Goal: Information Seeking & Learning: Learn about a topic

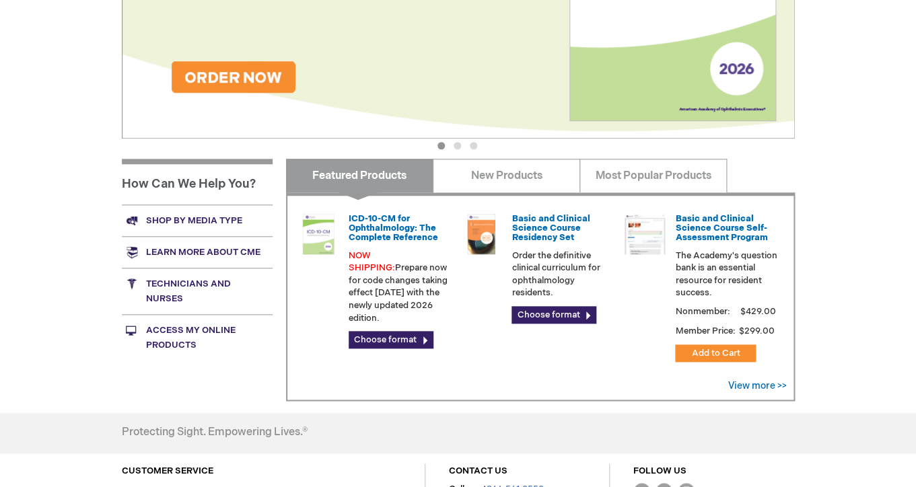
scroll to position [324, 0]
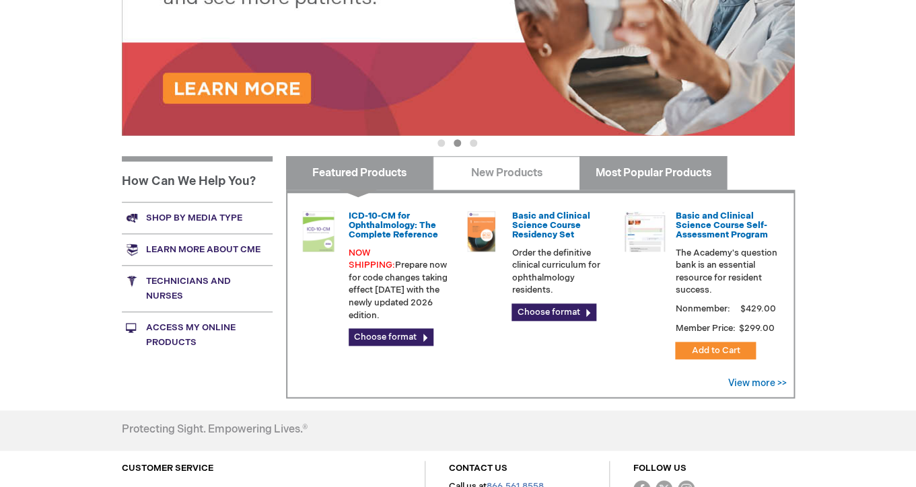
click at [636, 167] on link "Most Popular Products" at bounding box center [652, 173] width 147 height 34
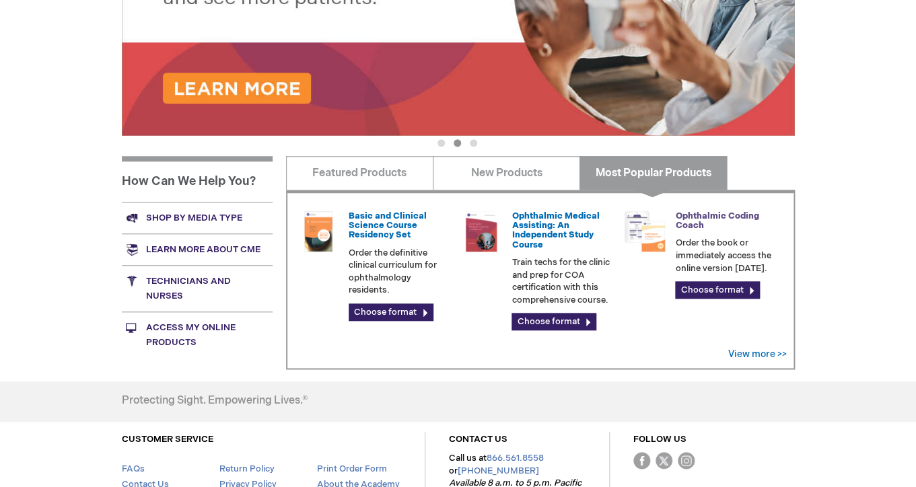
click at [687, 229] on link "Ophthalmic Coding Coach" at bounding box center [716, 221] width 83 height 20
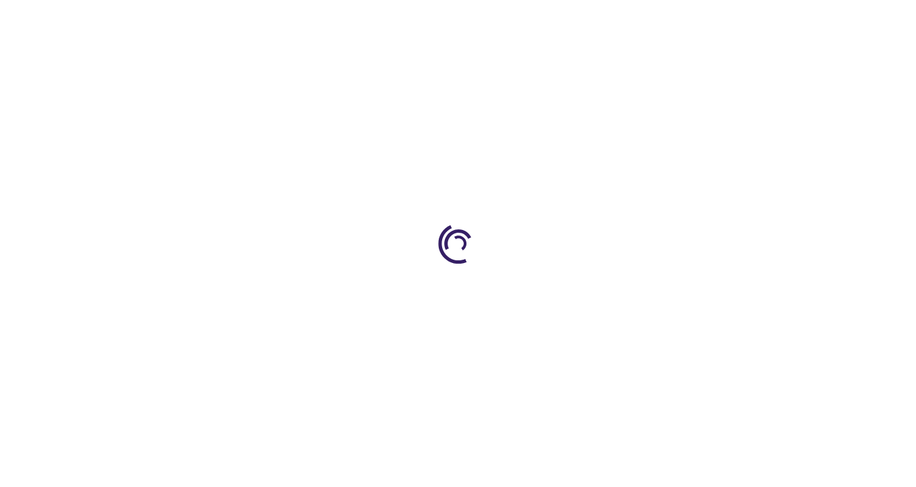
type input "0"
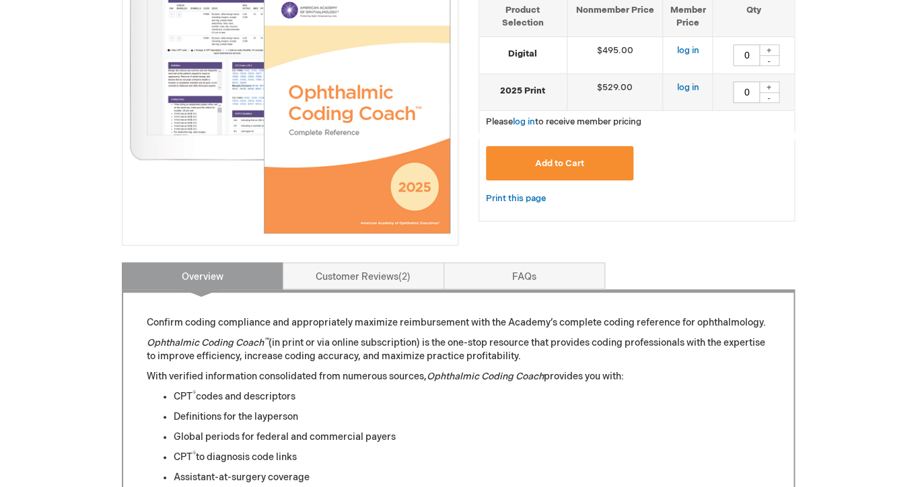
scroll to position [308, 0]
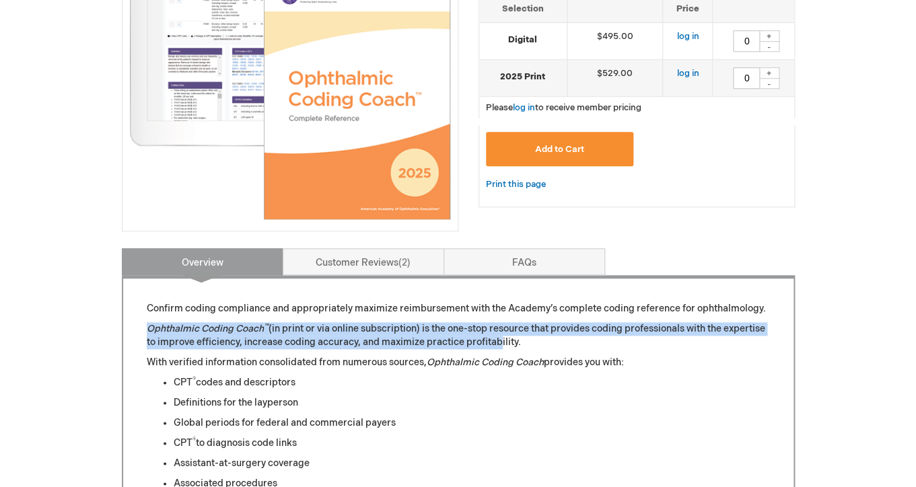
drag, startPoint x: 468, startPoint y: 321, endPoint x: 492, endPoint y: 345, distance: 34.7
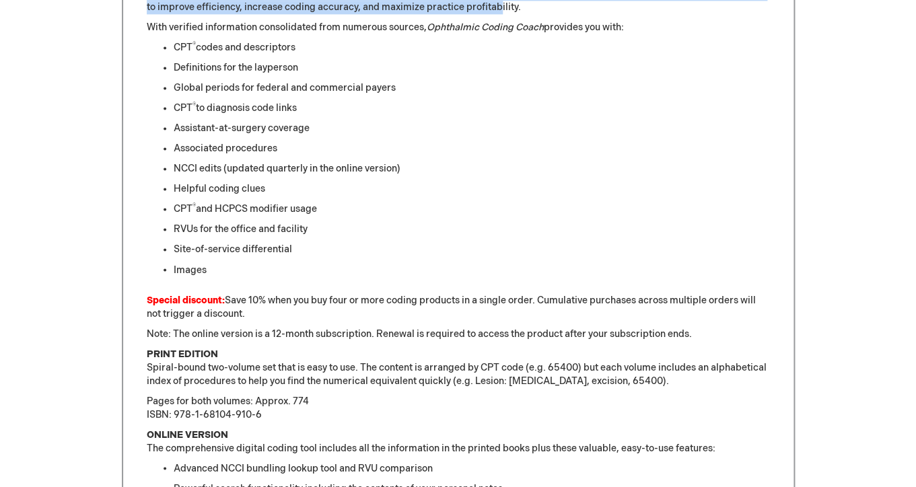
scroll to position [642, 0]
click at [496, 341] on p "Note: The online version is a 12-month subscription. Renewal is required to acc…" at bounding box center [458, 334] width 623 height 13
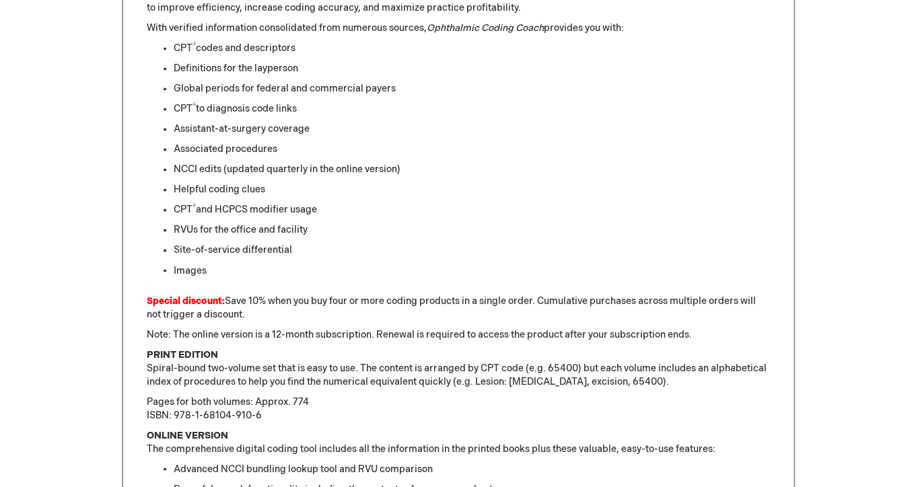
click at [496, 341] on p "Note: The online version is a 12-month subscription. Renewal is required to acc…" at bounding box center [458, 334] width 623 height 13
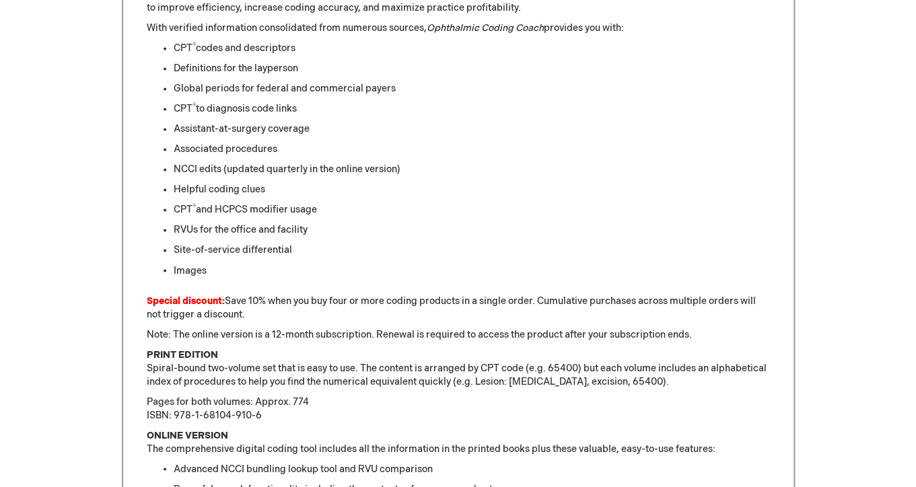
click at [496, 341] on p "Note: The online version is a 12-month subscription. Renewal is required to acc…" at bounding box center [458, 334] width 623 height 13
click at [445, 388] on p "PRINT EDITION Spiral-bound two-volume set that is easy to use. The content is a…" at bounding box center [458, 368] width 623 height 40
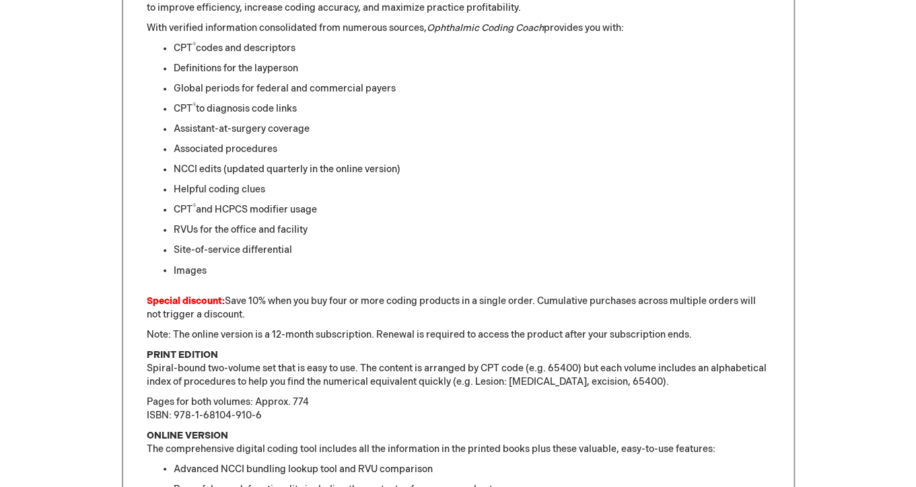
click at [445, 388] on p "PRINT EDITION Spiral-bound two-volume set that is easy to use. The content is a…" at bounding box center [458, 368] width 623 height 40
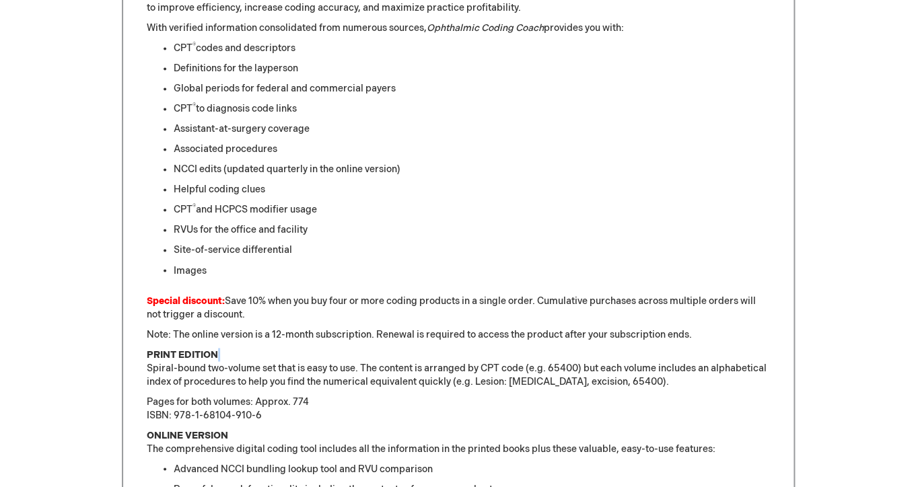
click at [445, 388] on p "PRINT EDITION Spiral-bound two-volume set that is easy to use. The content is a…" at bounding box center [458, 368] width 623 height 40
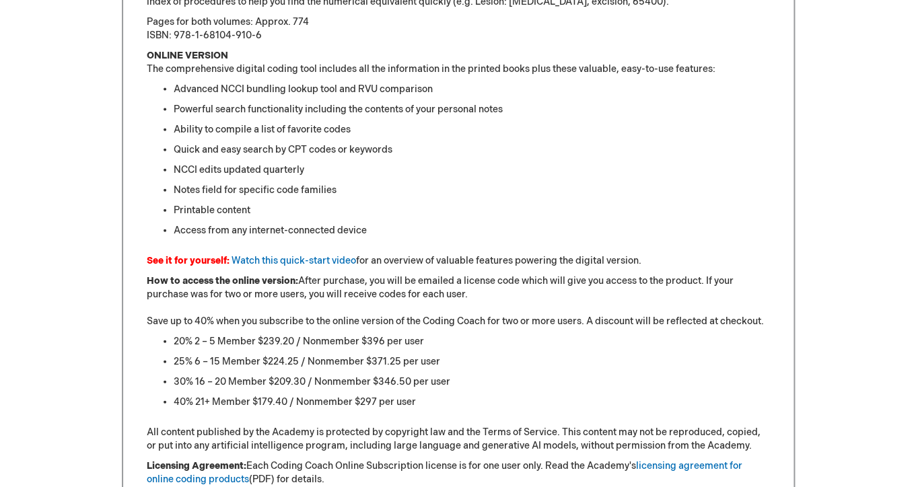
scroll to position [1012, 0]
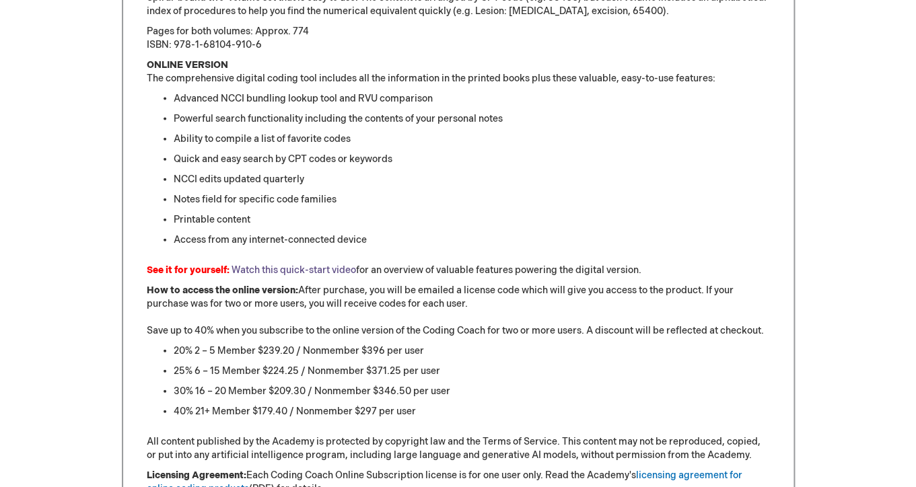
click at [309, 276] on link "Watch this quick-start video" at bounding box center [293, 269] width 124 height 11
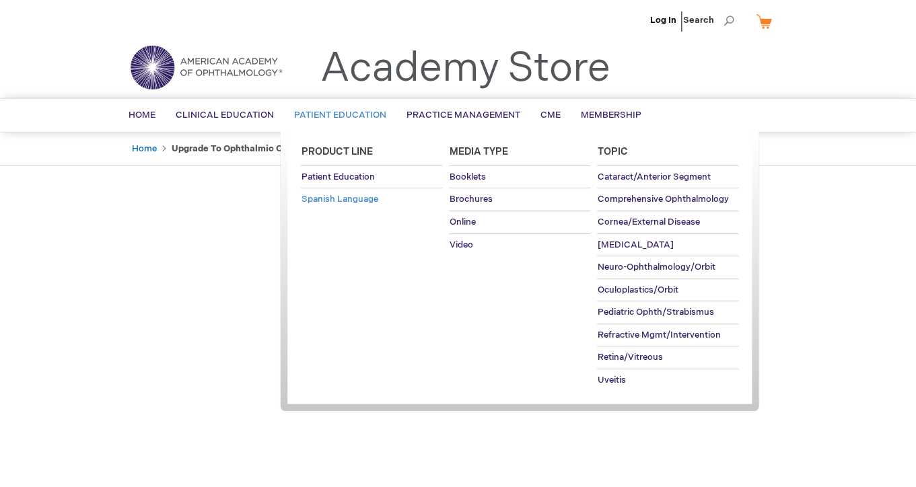
click at [346, 198] on span "Spanish Language" at bounding box center [339, 199] width 77 height 11
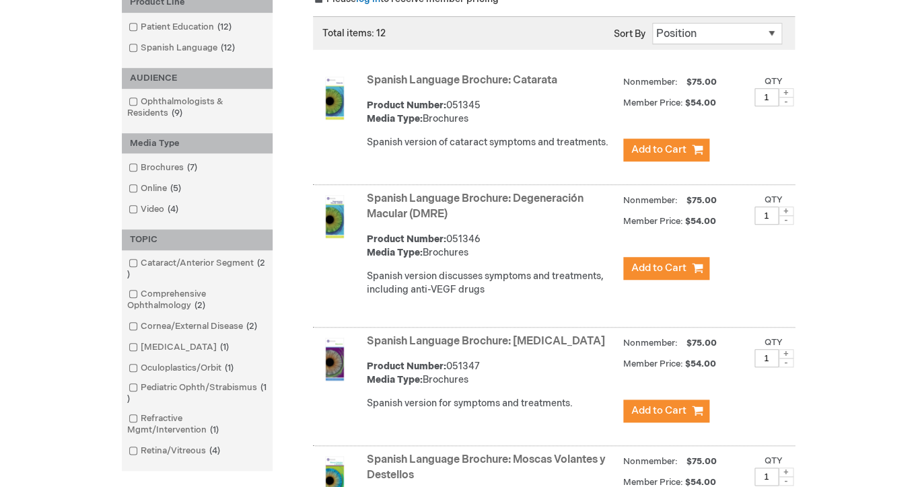
scroll to position [122, 0]
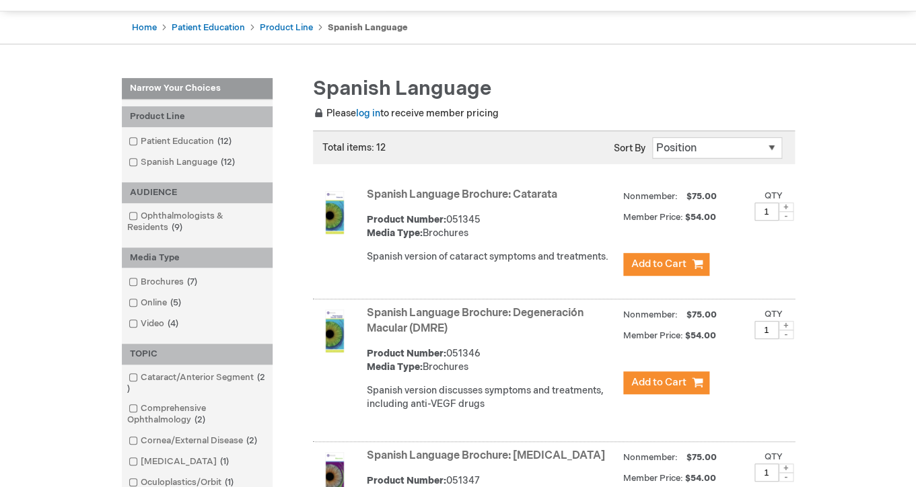
click at [397, 194] on link "Spanish Language Brochure: Catarata" at bounding box center [462, 194] width 190 height 13
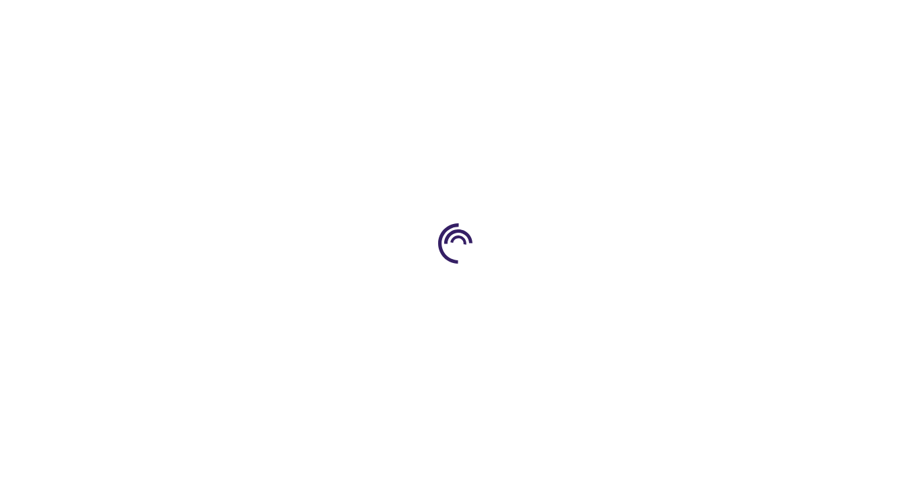
type input "1"
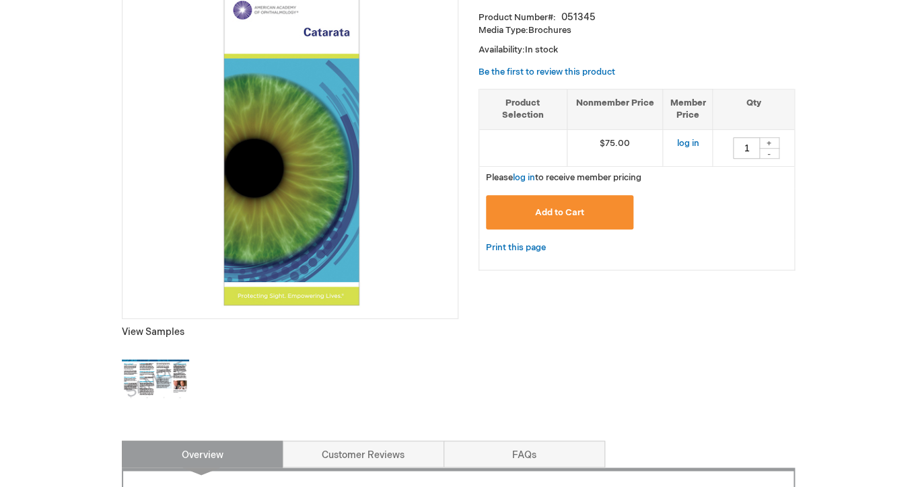
scroll to position [228, 0]
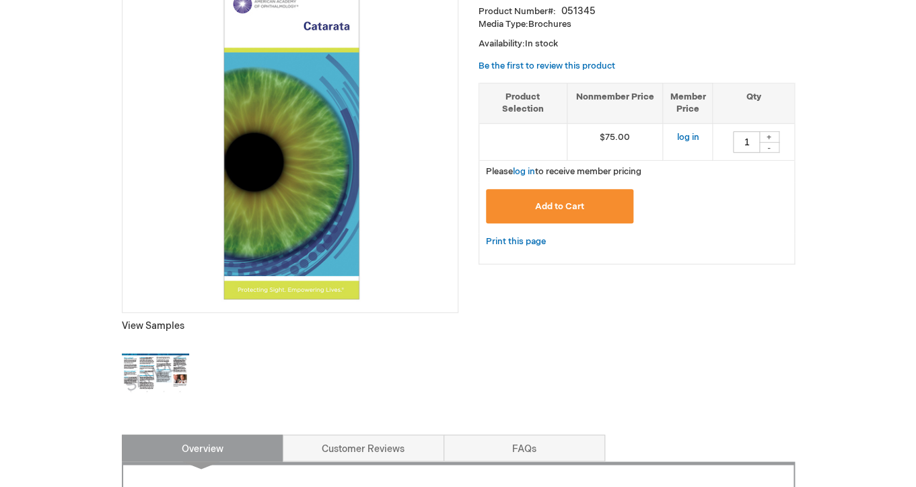
click at [161, 379] on img at bounding box center [155, 373] width 67 height 67
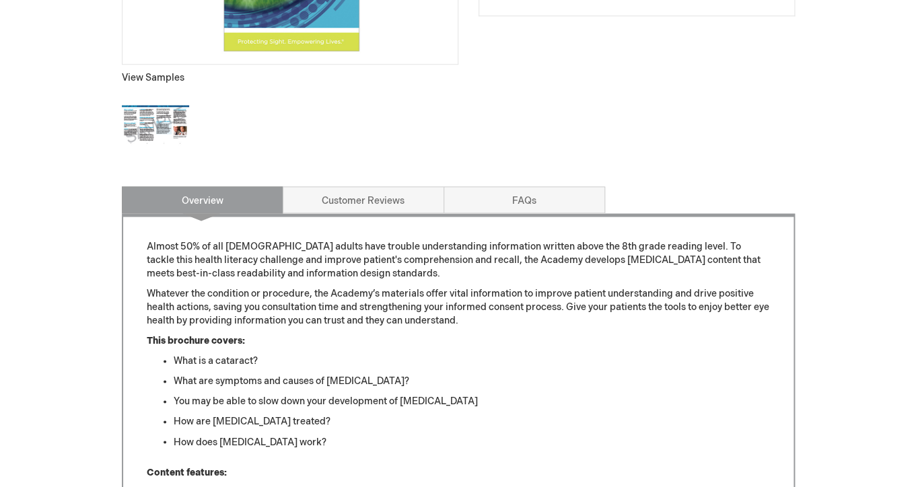
scroll to position [482, 0]
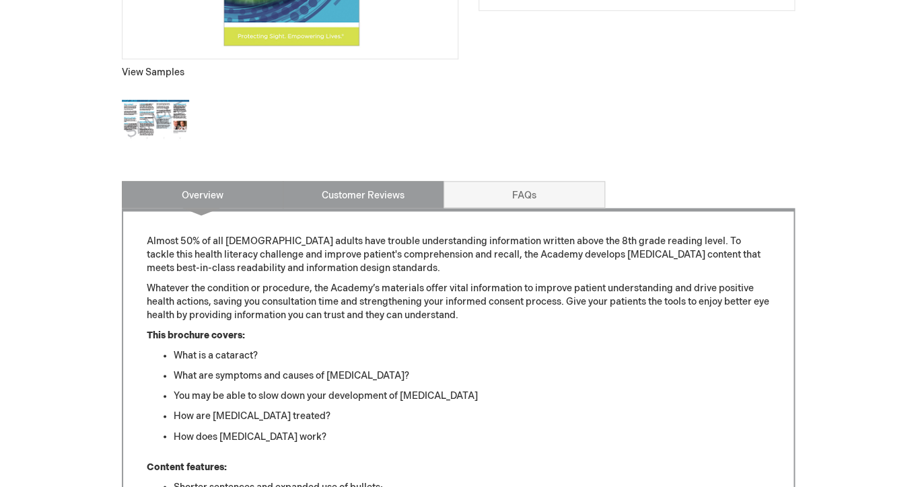
click at [403, 198] on link "Customer Reviews" at bounding box center [363, 194] width 161 height 27
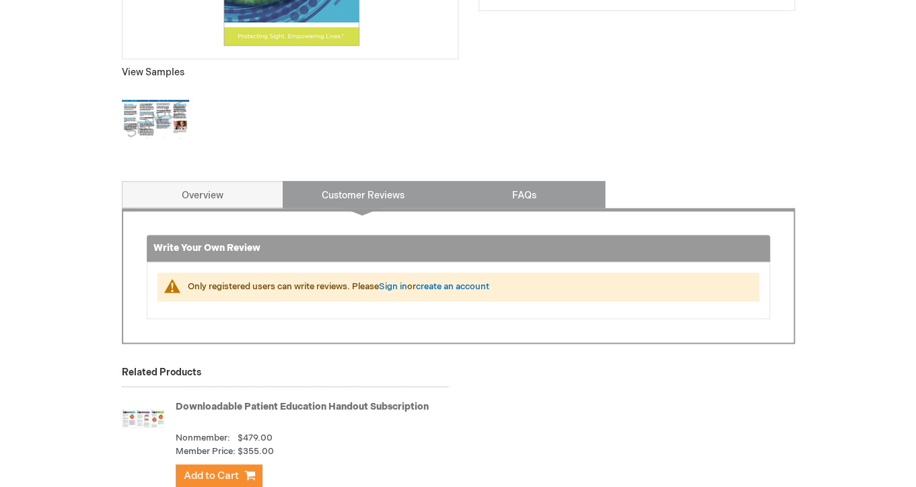
click at [506, 190] on link "FAQs" at bounding box center [523, 194] width 161 height 27
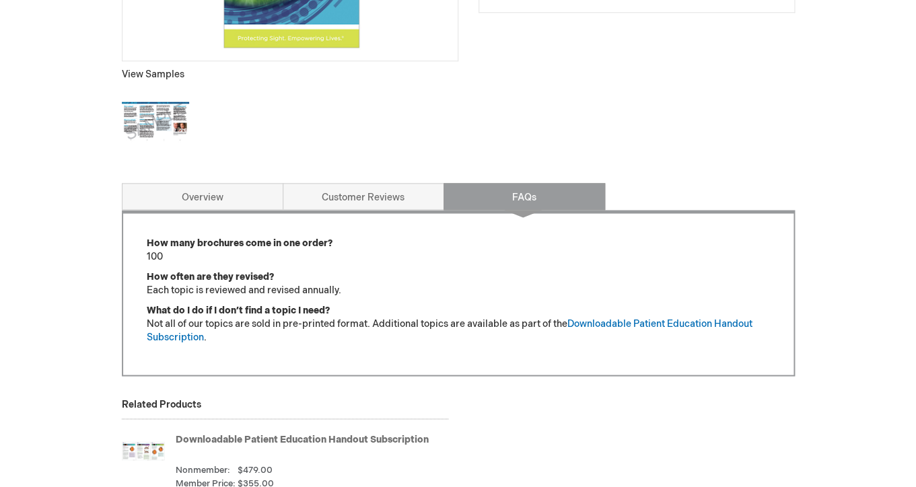
scroll to position [0, 0]
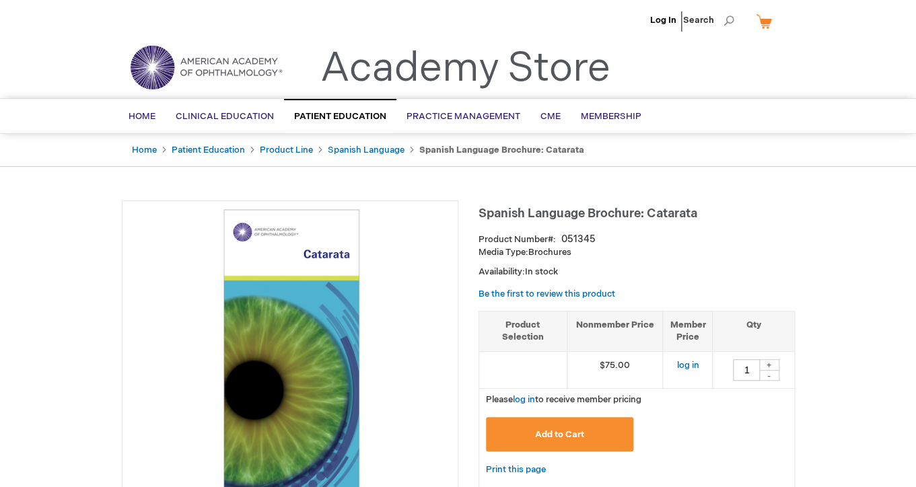
click at [735, 11] on li "Search" at bounding box center [708, 20] width 58 height 40
click at [733, 17] on span "Search" at bounding box center [708, 20] width 51 height 27
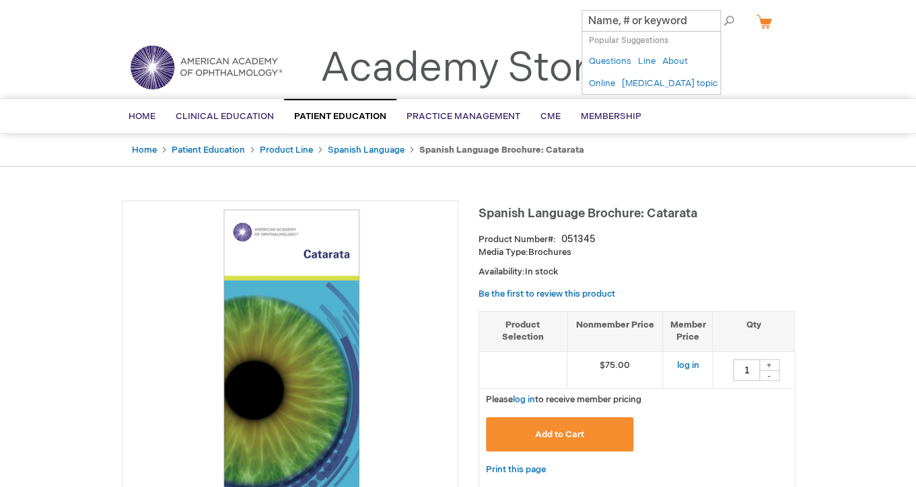
click at [733, 17] on span "Search" at bounding box center [708, 20] width 51 height 27
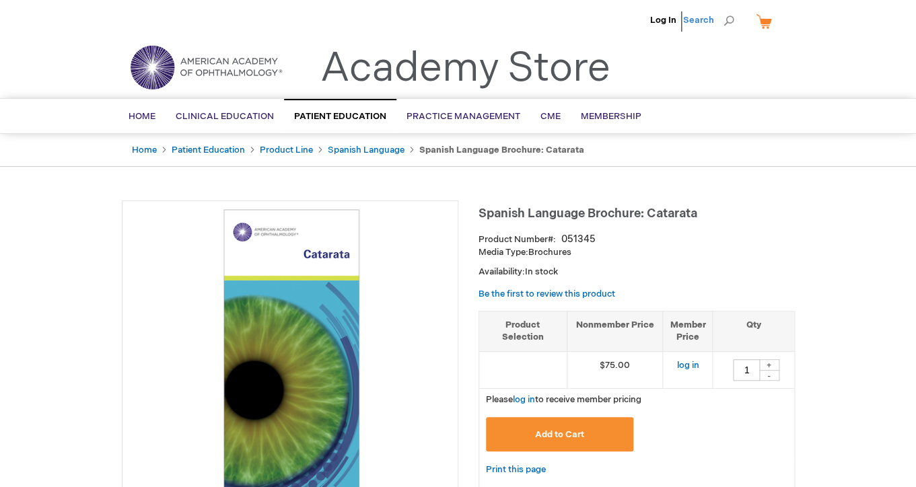
click at [724, 17] on span "Search" at bounding box center [708, 20] width 51 height 27
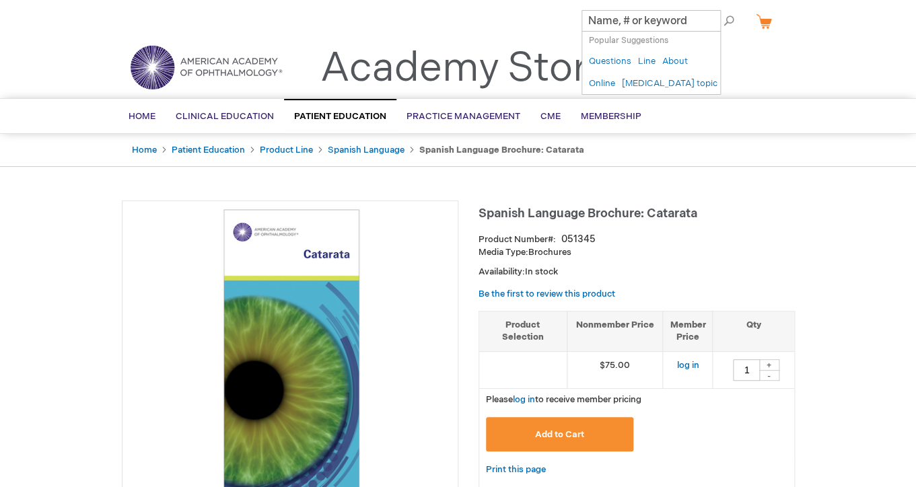
click at [658, 31] on div "× Popular Suggestions ( 5 ) Questions Line About Online Patient education topic" at bounding box center [650, 63] width 139 height 64
click at [657, 26] on input "Search" at bounding box center [650, 21] width 139 height 22
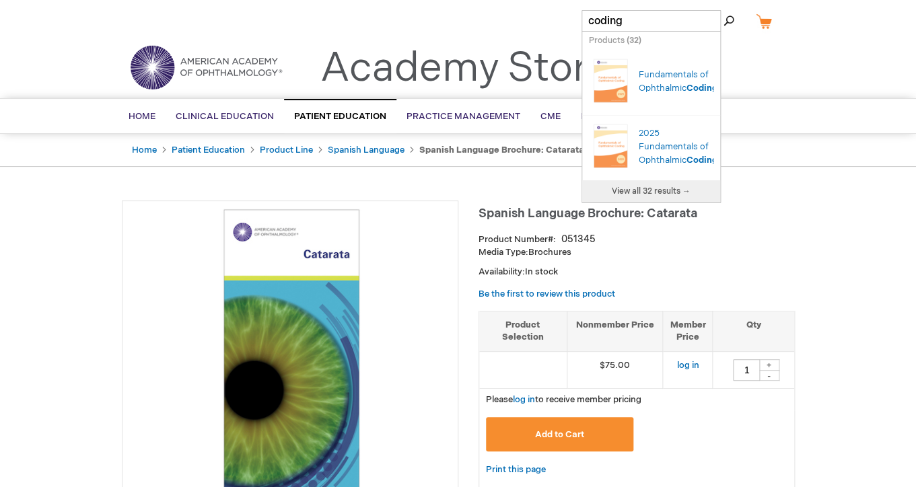
type input "coding"
click at [723, 10] on button "Search" at bounding box center [728, 21] width 11 height 22
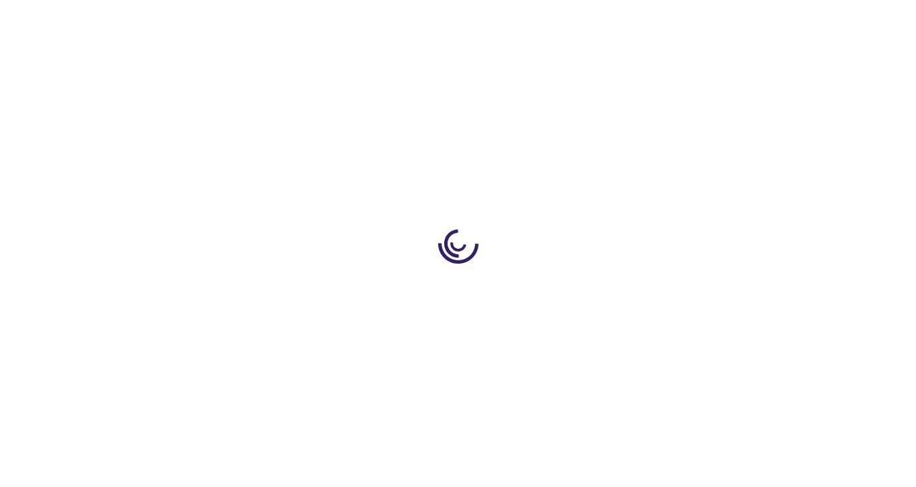
type input "1"
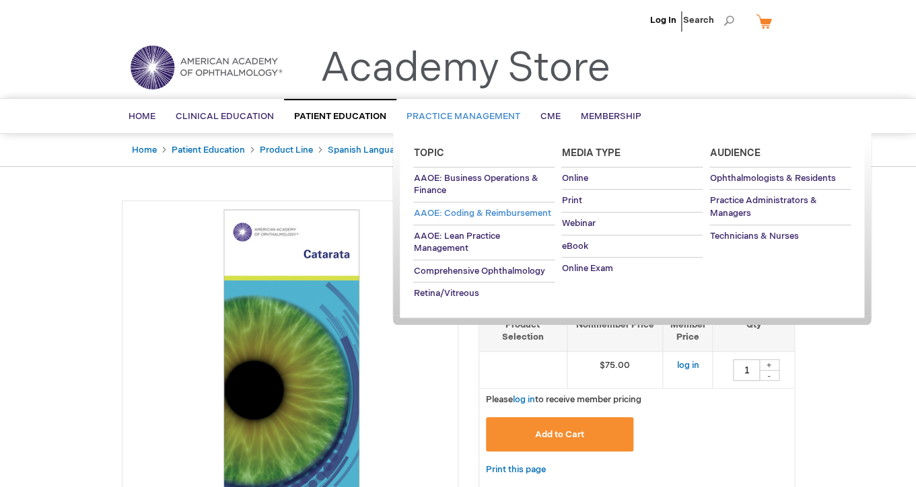
click at [501, 217] on span "AAOE: Coding & Reimbursement" at bounding box center [481, 213] width 137 height 11
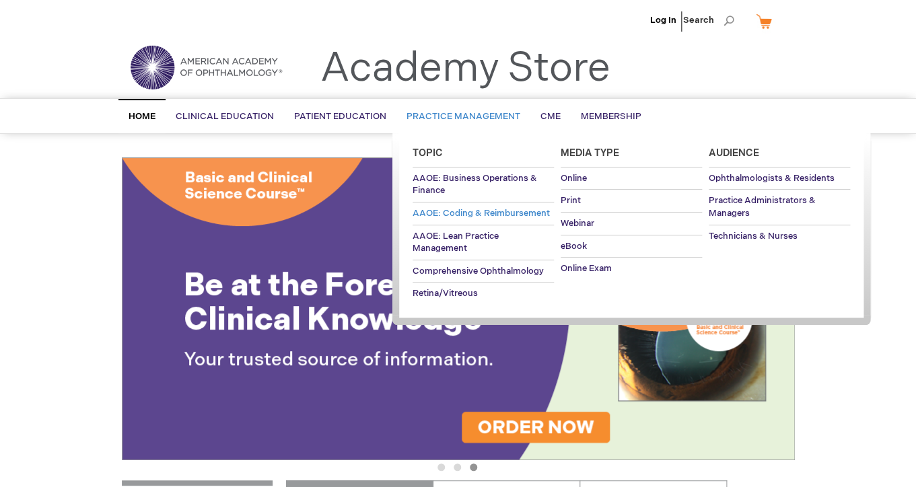
click at [478, 211] on span "AAOE: Coding & Reimbursement" at bounding box center [480, 213] width 137 height 11
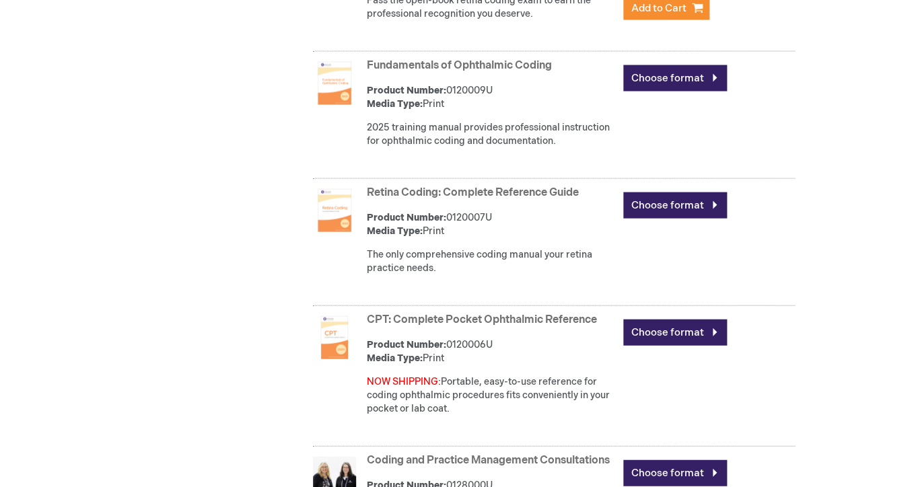
scroll to position [873, 0]
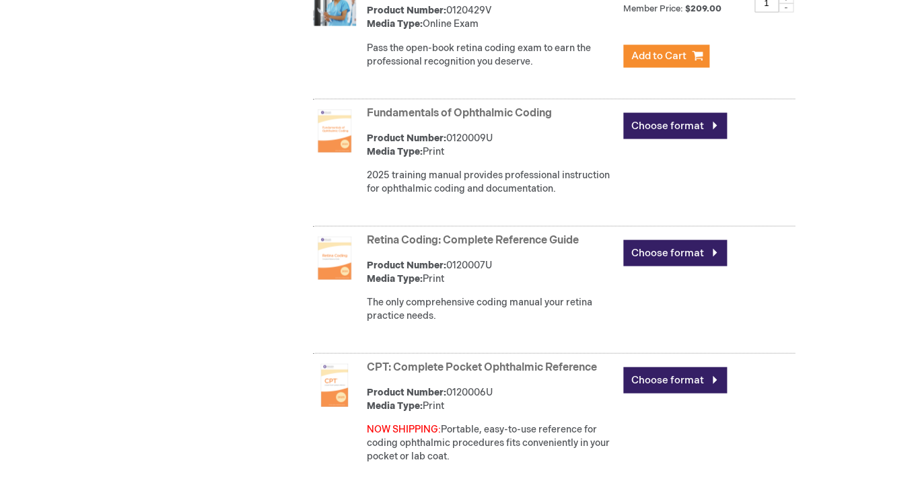
click at [470, 106] on strong "Fundamentals of Ophthalmic Coding" at bounding box center [492, 113] width 250 height 15
click at [472, 116] on link "Fundamentals of Ophthalmic Coding" at bounding box center [459, 112] width 185 height 13
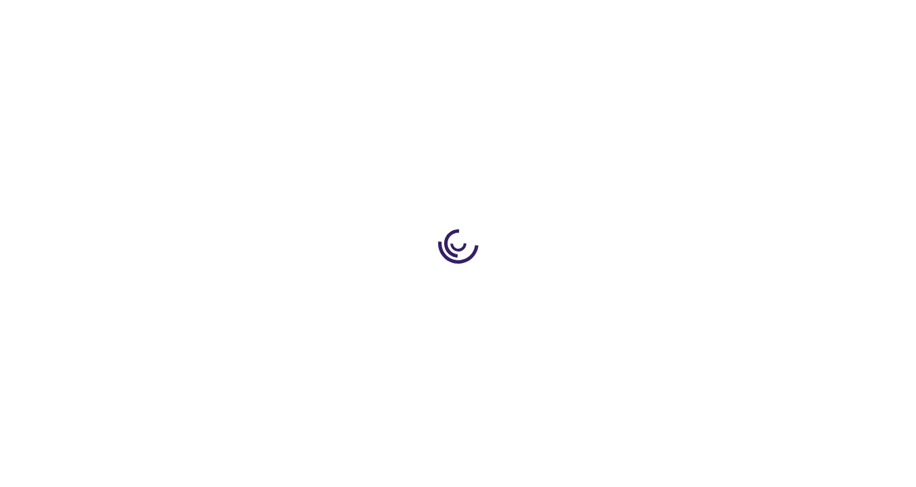
type input "0"
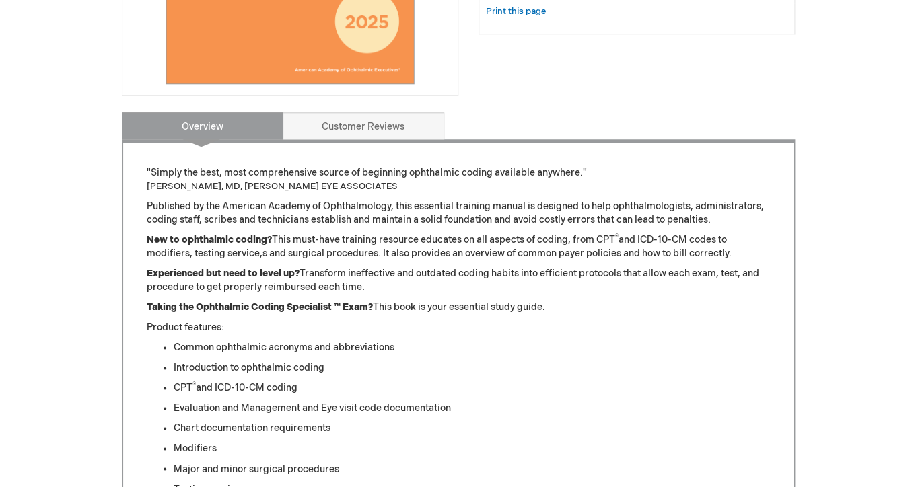
scroll to position [359, 0]
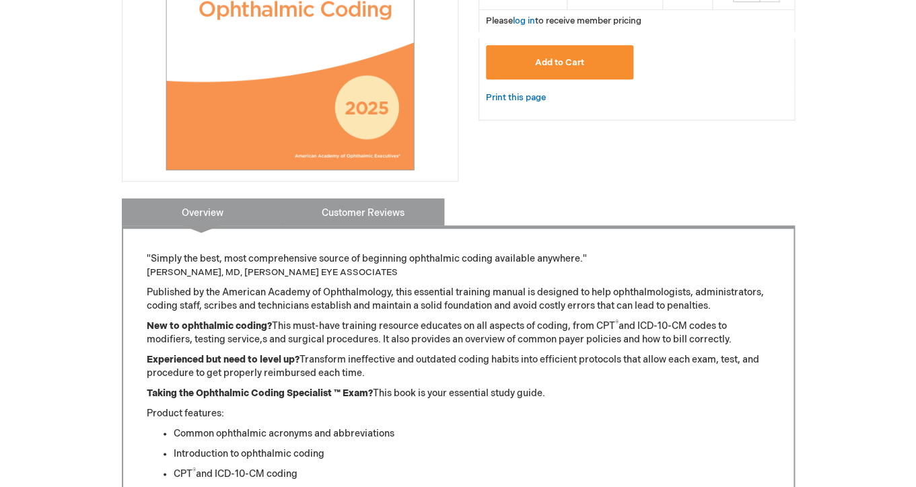
click at [371, 211] on link "Customer Reviews" at bounding box center [363, 211] width 161 height 27
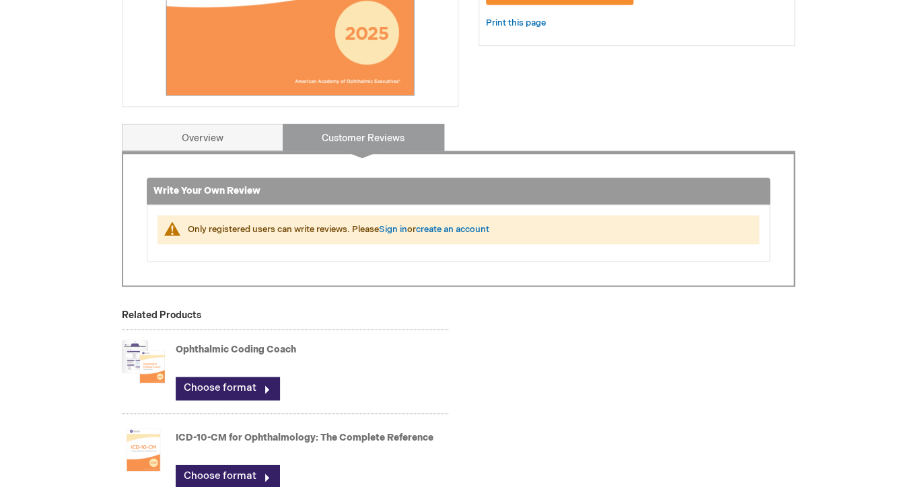
scroll to position [682, 0]
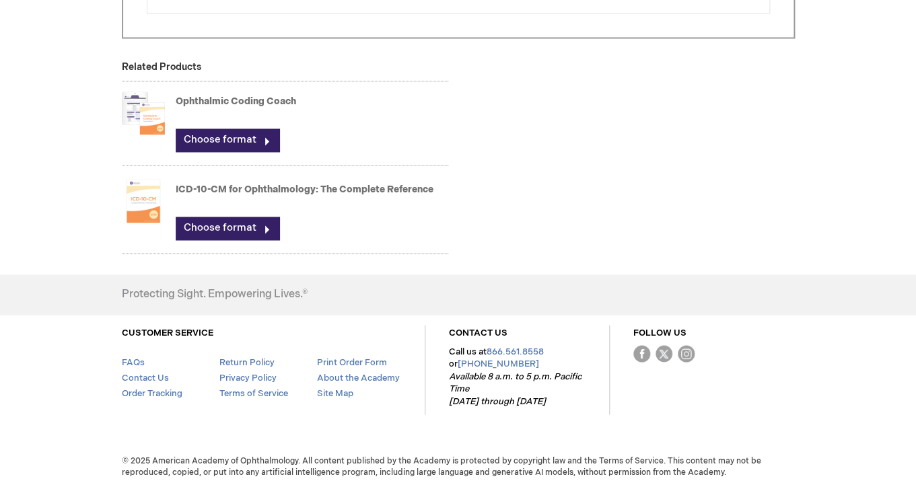
click at [232, 188] on link "ICD-10-CM for Ophthalmology: The Complete Reference" at bounding box center [305, 189] width 258 height 11
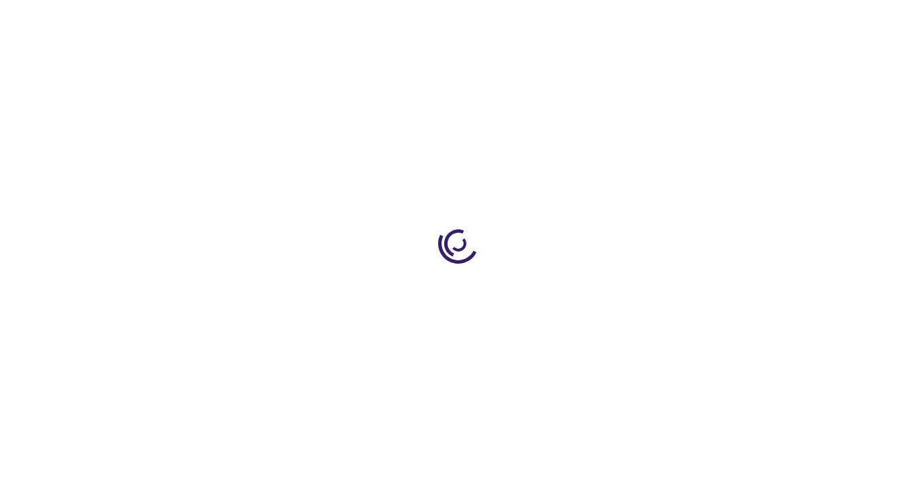
type input "0"
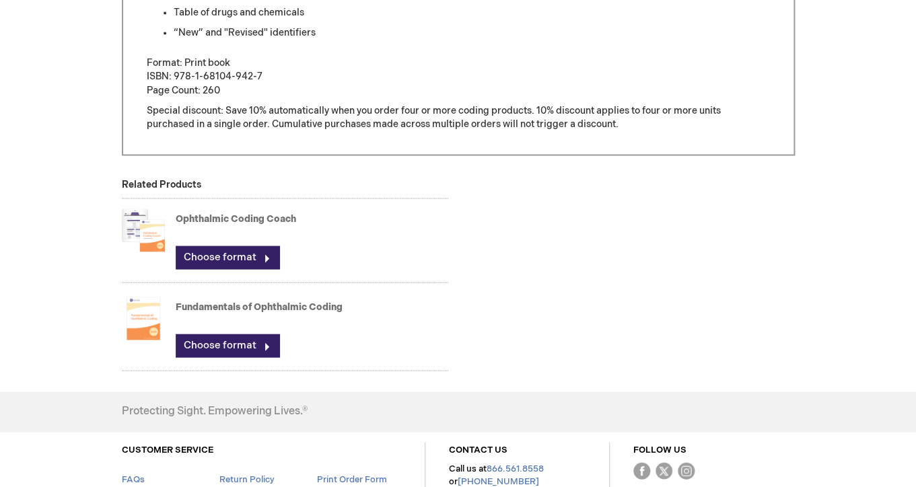
scroll to position [836, 0]
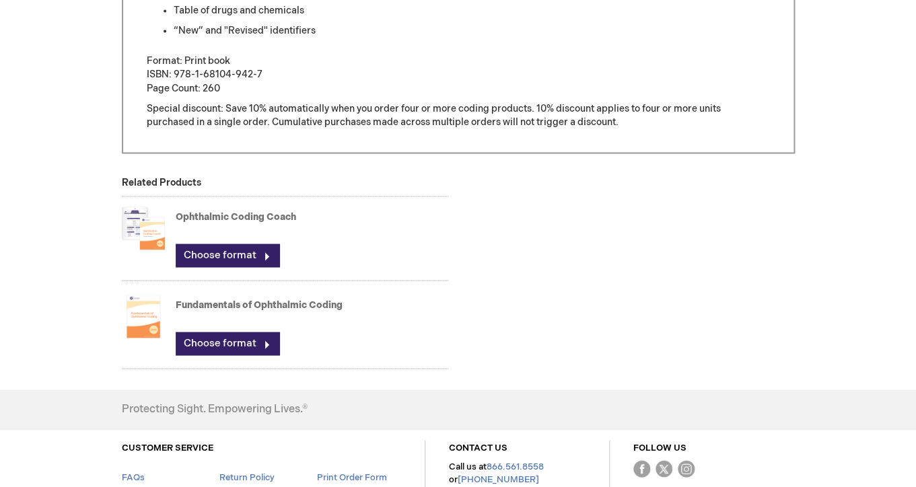
click at [291, 310] on link "Fundamentals of Ophthalmic Coding" at bounding box center [259, 304] width 167 height 11
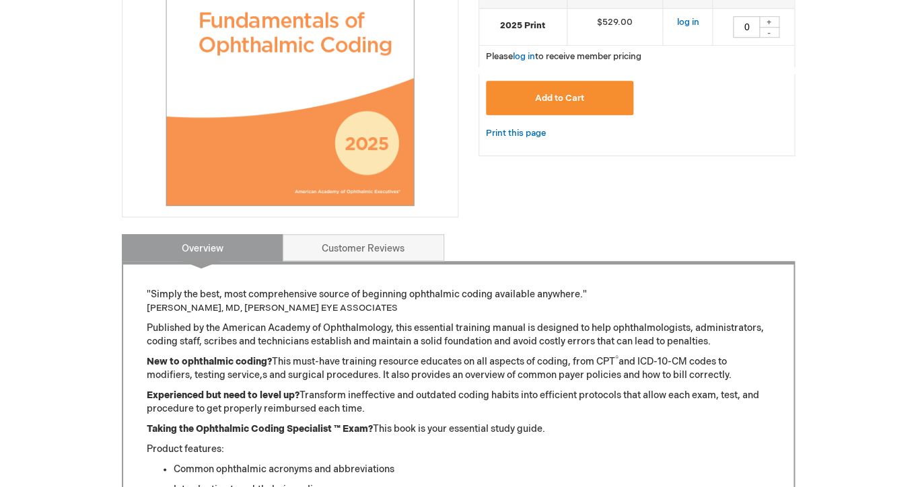
scroll to position [320, 0]
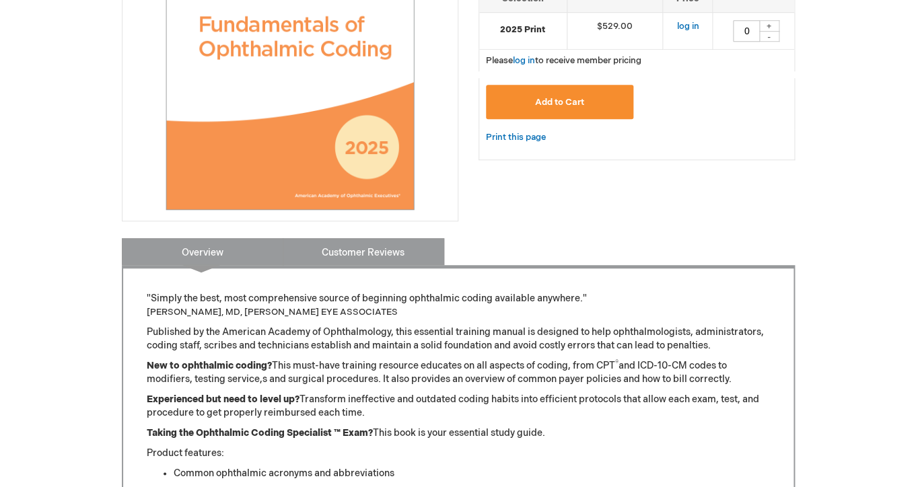
click at [404, 245] on link "Customer Reviews" at bounding box center [363, 251] width 161 height 27
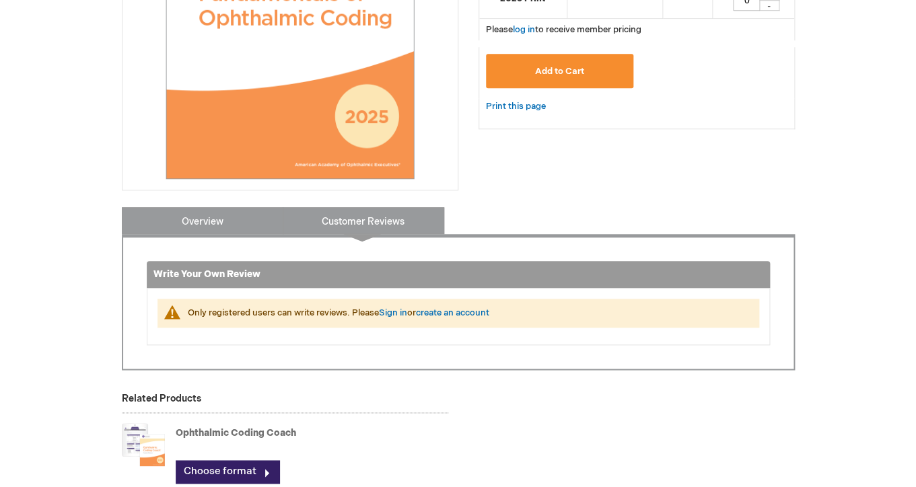
scroll to position [495, 0]
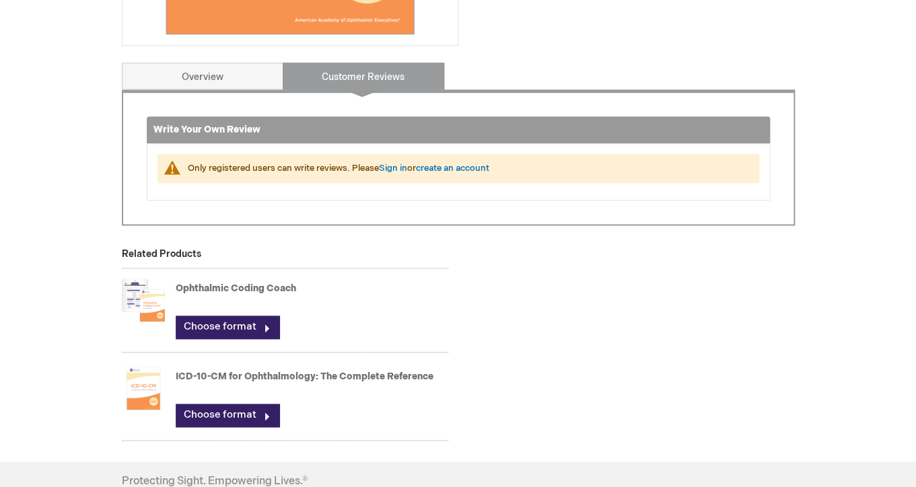
click at [236, 291] on link "Ophthalmic Coding Coach" at bounding box center [236, 288] width 120 height 11
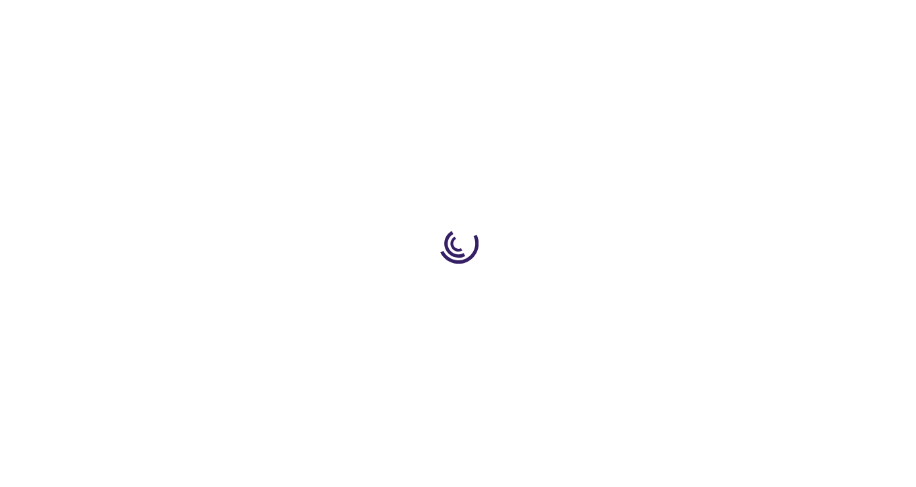
type input "0"
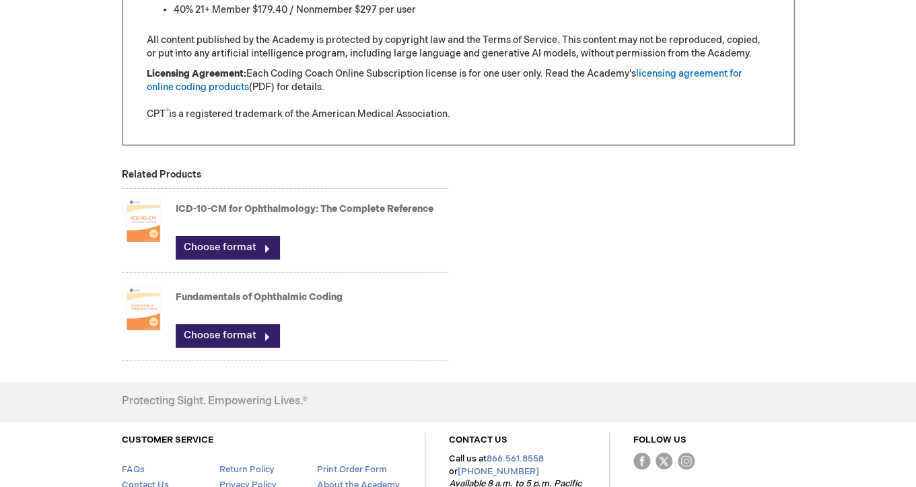
scroll to position [1418, 0]
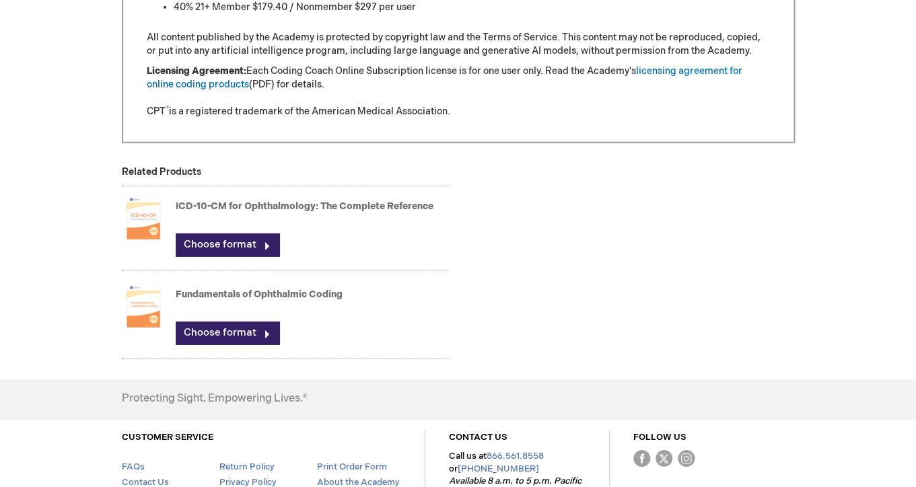
click at [243, 300] on link "Fundamentals of Ophthalmic Coding" at bounding box center [259, 294] width 167 height 11
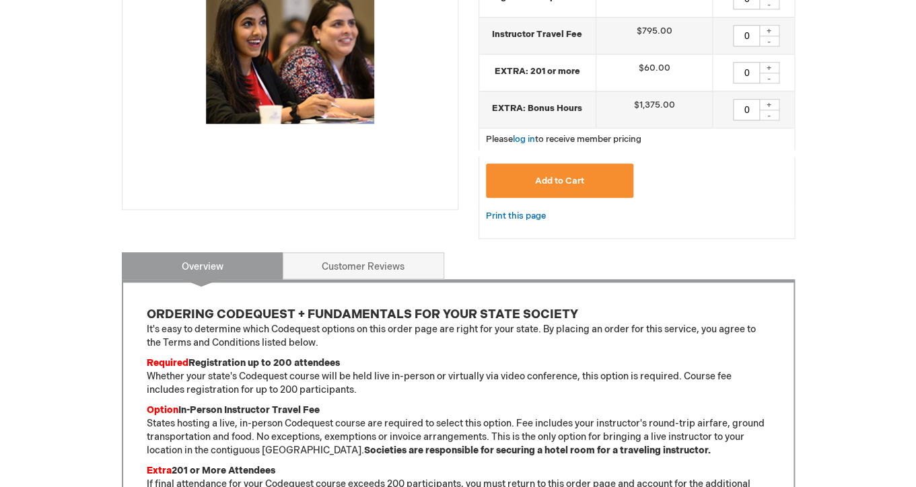
scroll to position [359, 0]
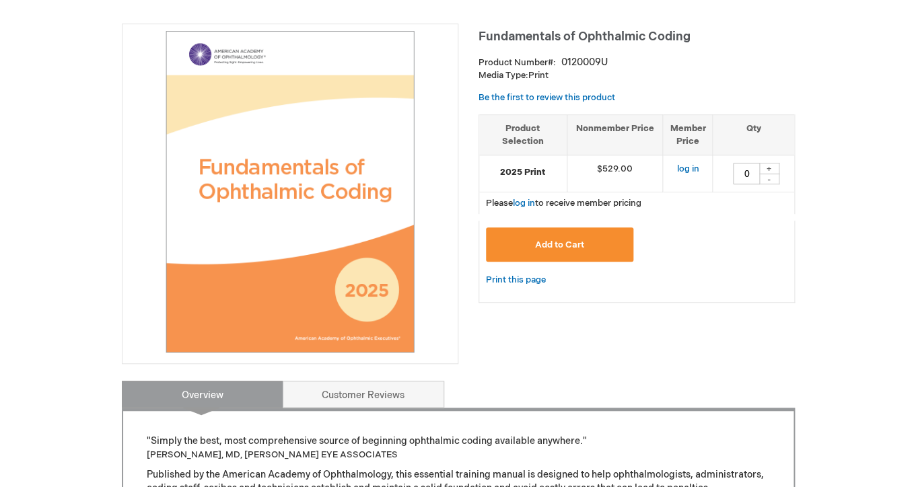
scroll to position [180, 0]
